Goal: Entertainment & Leisure: Consume media (video, audio)

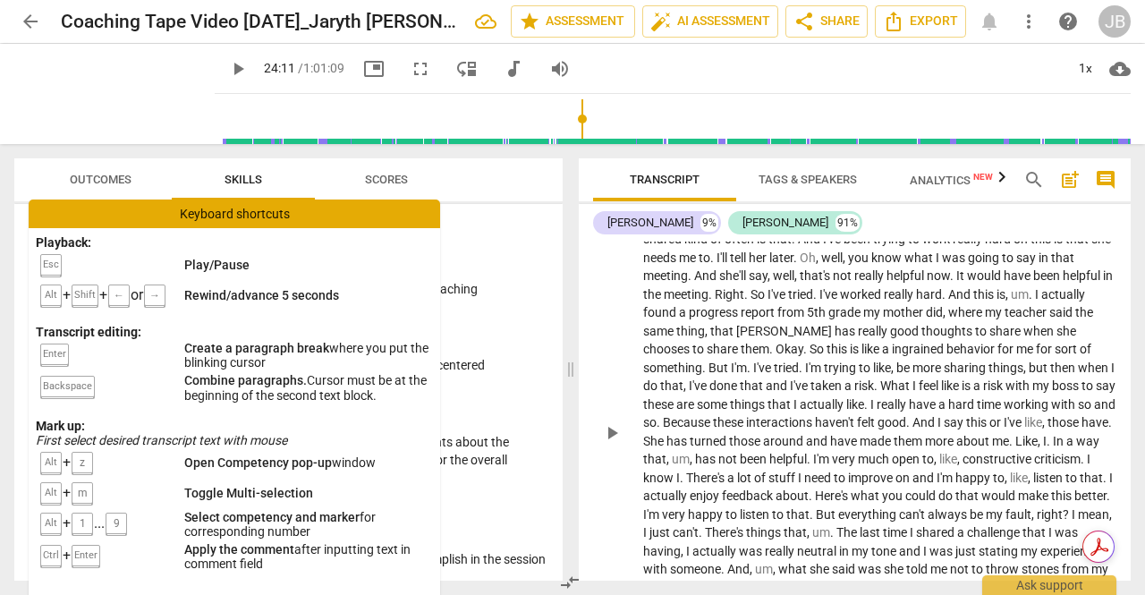
scroll to position [6270, 0]
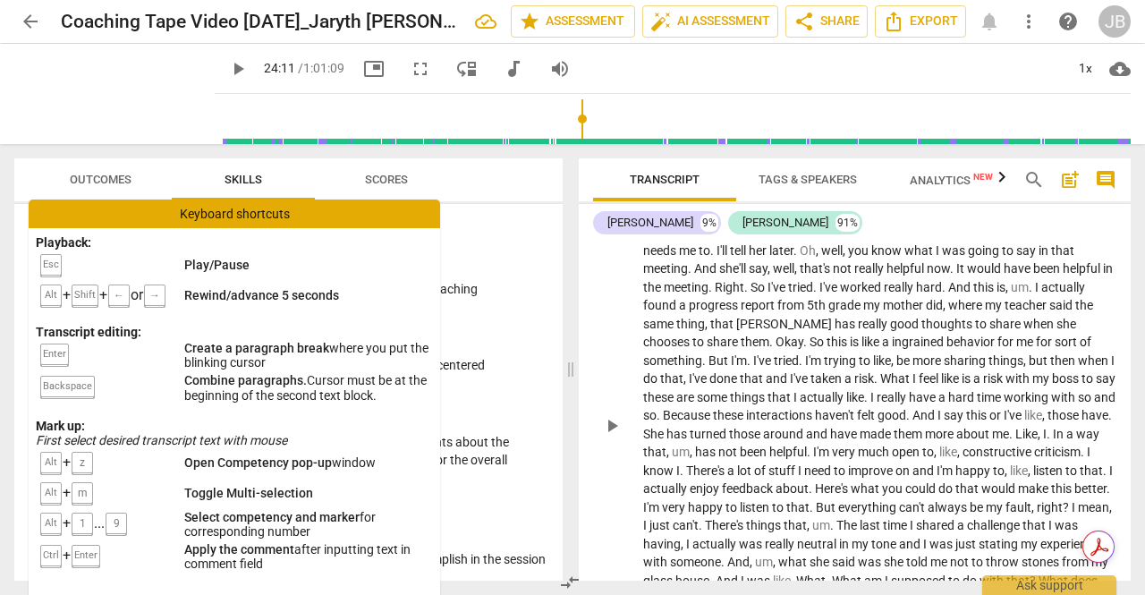
click at [616, 421] on span "play_arrow" at bounding box center [611, 425] width 21 height 21
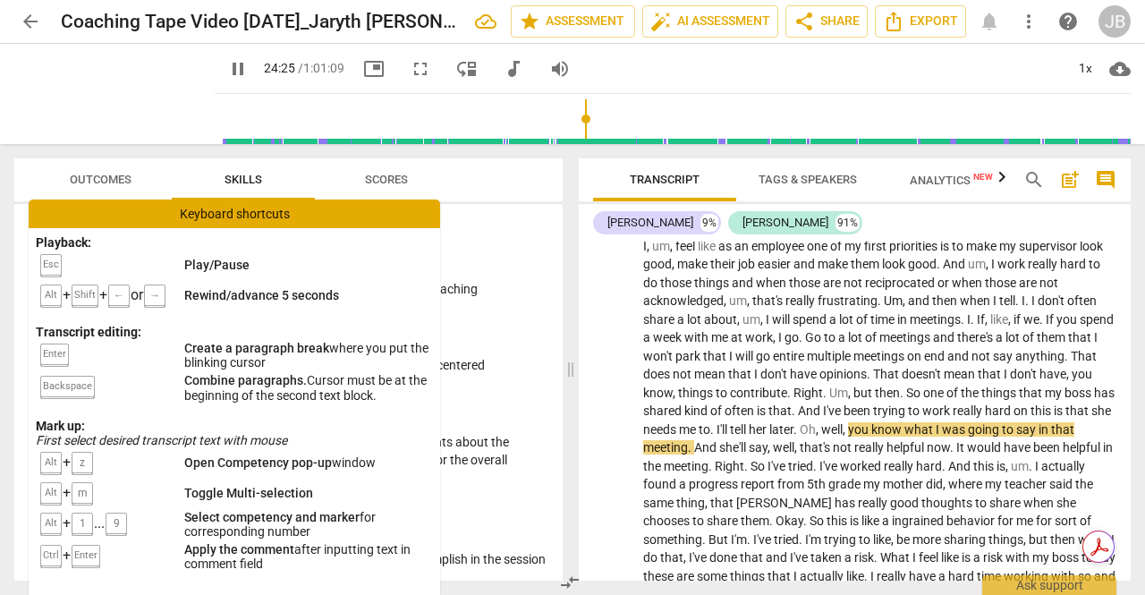
scroll to position [6180, 0]
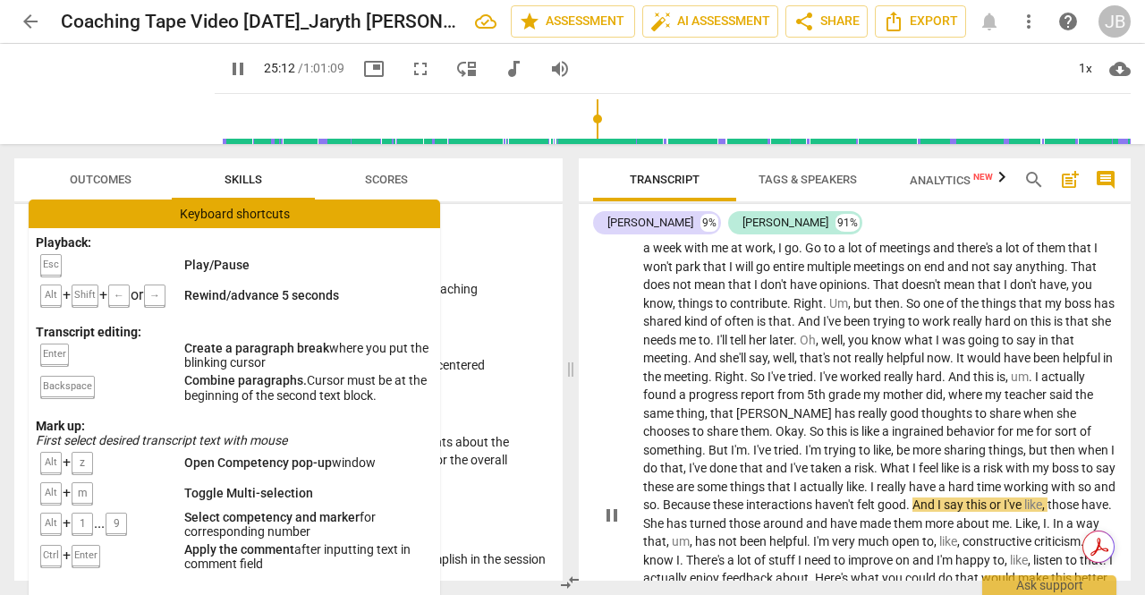
click at [847, 480] on span "actually" at bounding box center [823, 487] width 47 height 14
type input "1514"
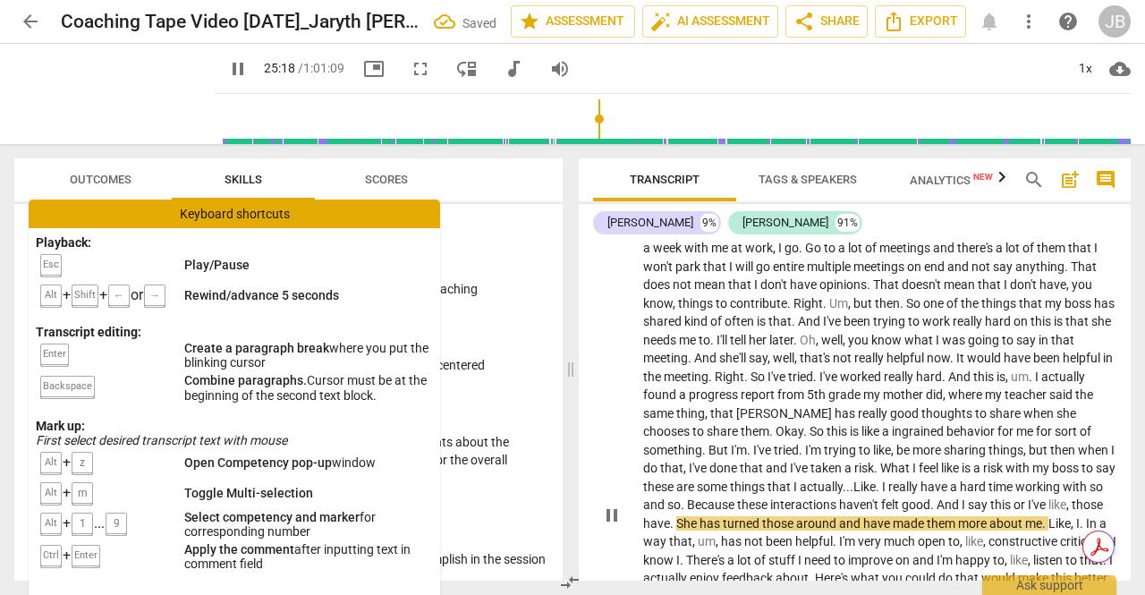
click at [882, 480] on span "." at bounding box center [879, 487] width 6 height 14
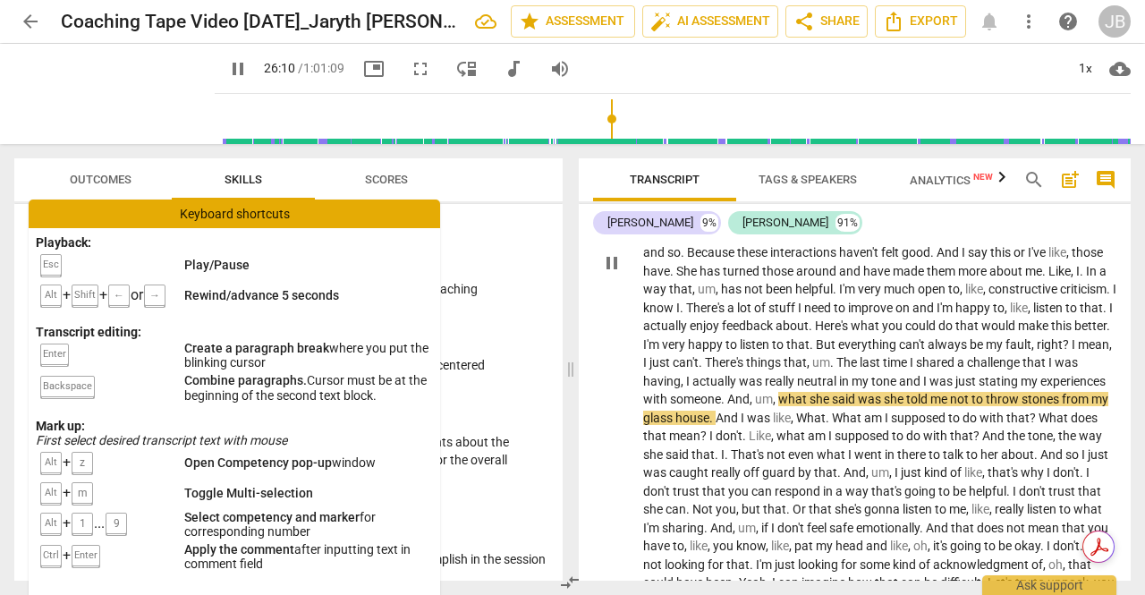
scroll to position [6432, 0]
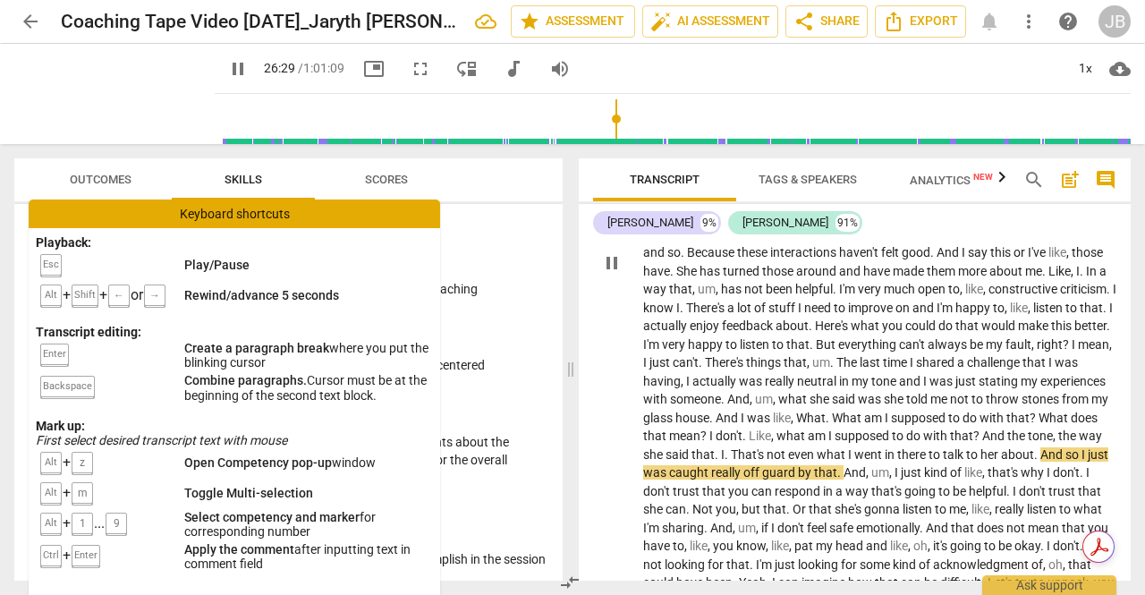
click at [614, 252] on span "pause" at bounding box center [611, 262] width 21 height 21
type input "1590"
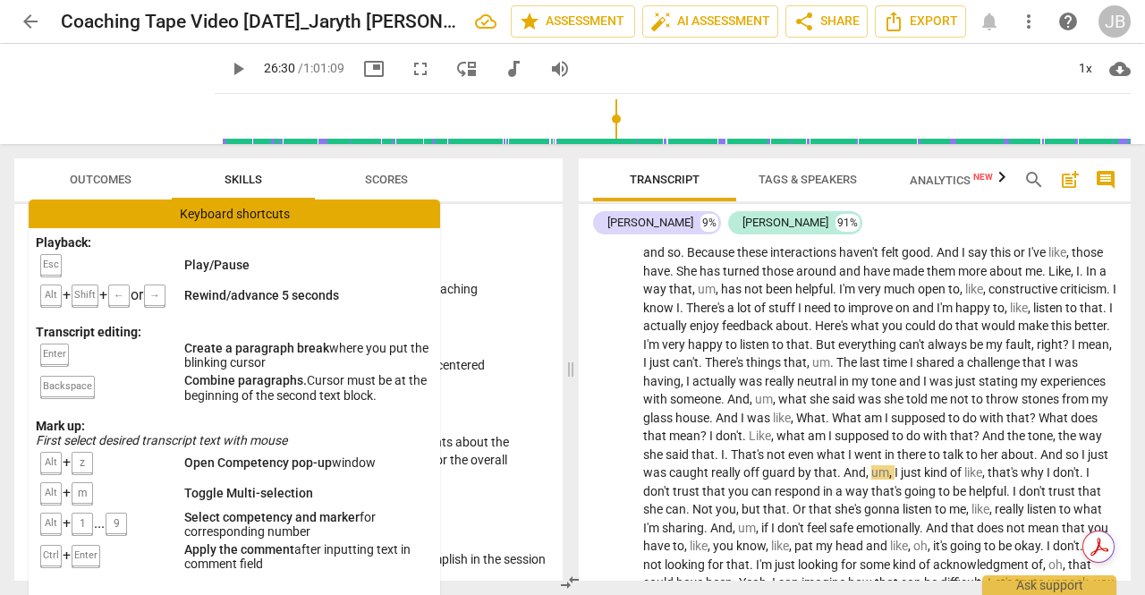
click at [336, 165] on button "Scores" at bounding box center [386, 179] width 143 height 43
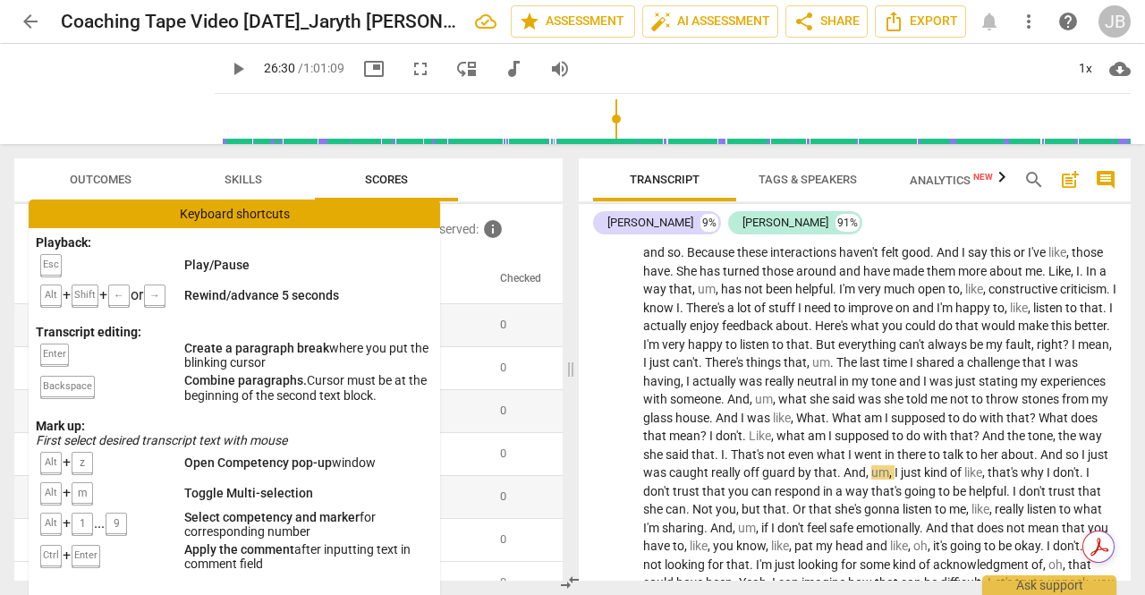
click at [145, 173] on span "Outcomes" at bounding box center [100, 180] width 105 height 24
